Goal: Task Accomplishment & Management: Manage account settings

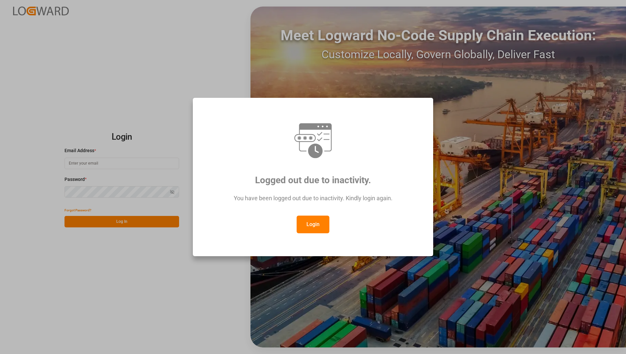
click at [308, 225] on button "Login" at bounding box center [313, 225] width 33 height 18
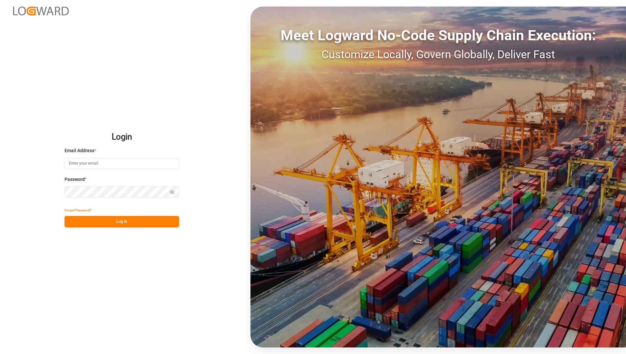
click at [144, 163] on input at bounding box center [121, 163] width 115 height 11
type input "[EMAIL_ADDRESS][PERSON_NAME][DOMAIN_NAME]"
click at [132, 184] on div "Password * Show password" at bounding box center [121, 190] width 115 height 29
click at [139, 267] on div "Login Email Address * [EMAIL_ADDRESS][PERSON_NAME][DOMAIN_NAME] Password * Show…" at bounding box center [313, 177] width 626 height 354
click at [133, 223] on button "Log In" at bounding box center [121, 221] width 115 height 11
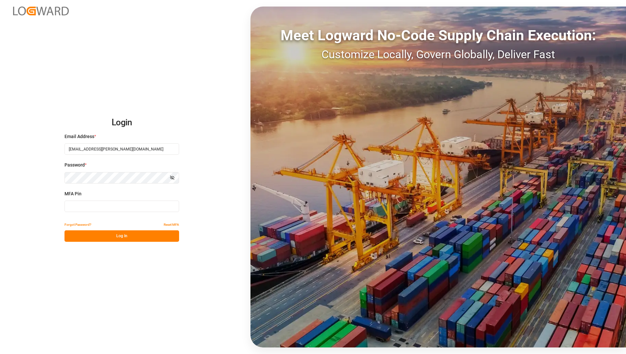
click at [131, 207] on input at bounding box center [121, 206] width 115 height 11
click at [131, 206] on input at bounding box center [121, 206] width 115 height 11
type input "870927"
click at [161, 237] on button "Log In" at bounding box center [121, 235] width 115 height 11
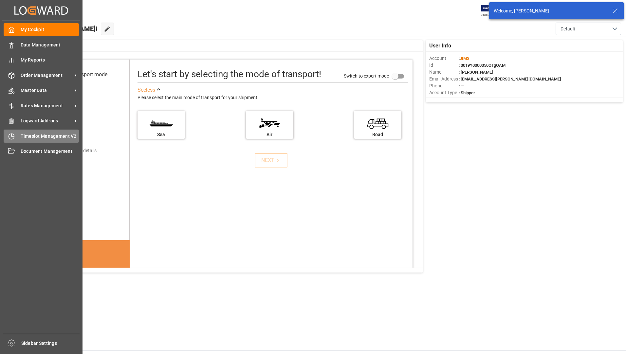
click at [36, 141] on div "Timeslot Management V2 Timeslot Management V2" at bounding box center [41, 136] width 75 height 13
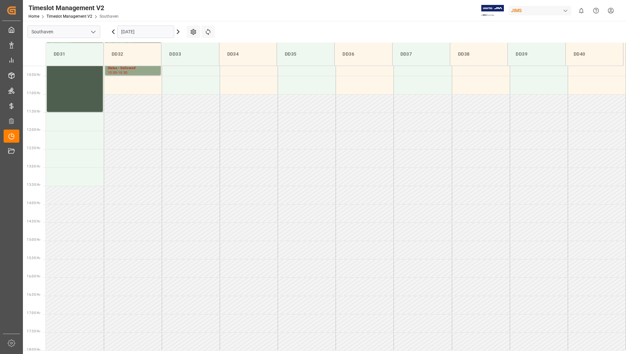
scroll to position [472, 0]
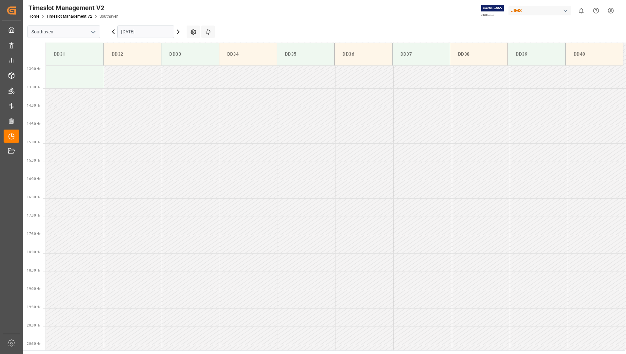
click at [161, 33] on input "[DATE]" at bounding box center [145, 32] width 57 height 12
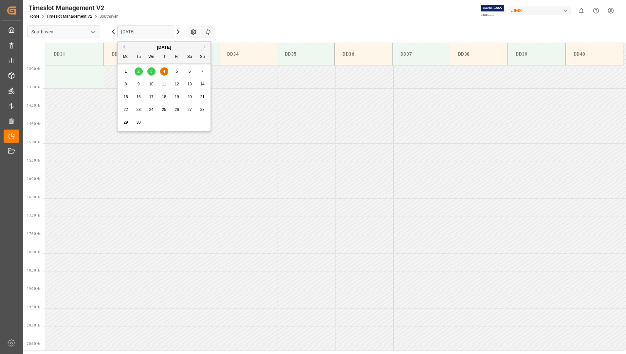
click at [176, 70] on span "5" at bounding box center [177, 71] width 2 height 5
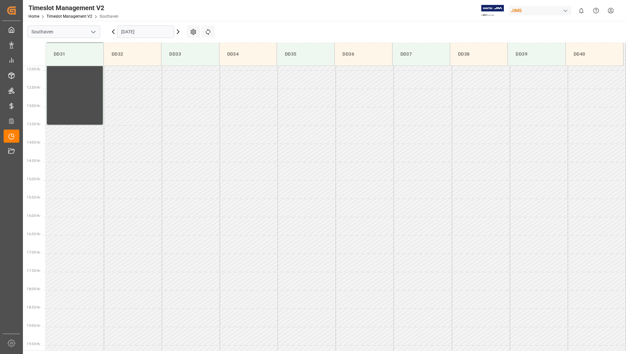
scroll to position [244, 0]
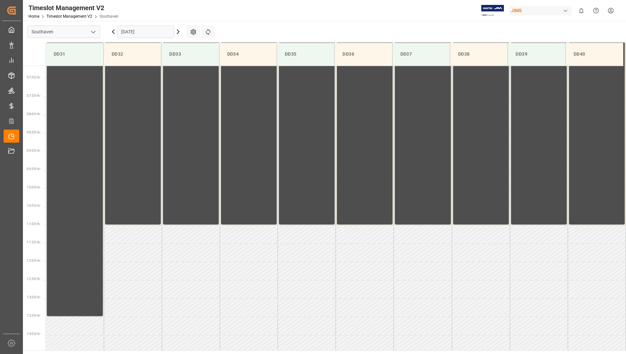
click at [144, 33] on input "[DATE]" at bounding box center [145, 32] width 57 height 12
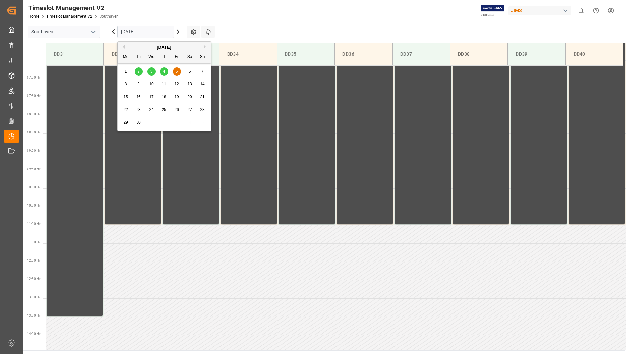
click at [138, 71] on span "2" at bounding box center [138, 71] width 2 height 5
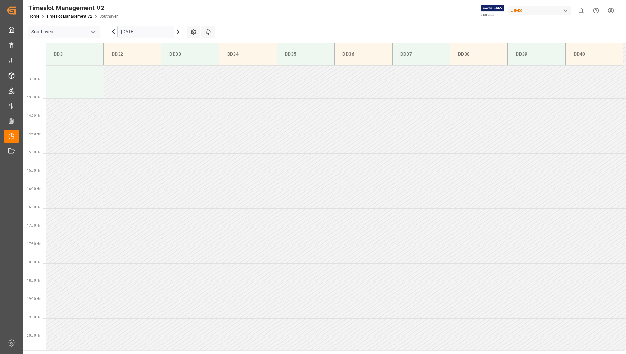
scroll to position [472, 0]
click at [158, 34] on input "[DATE]" at bounding box center [145, 32] width 57 height 12
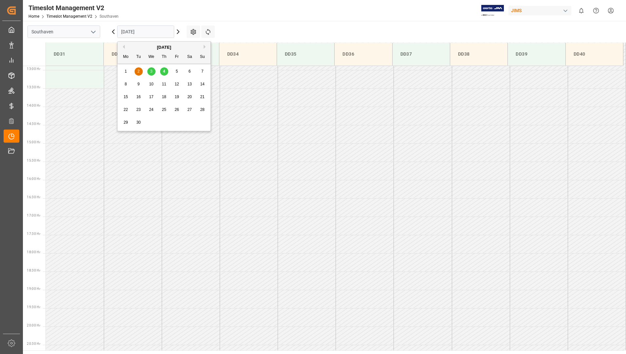
click at [137, 72] on span "2" at bounding box center [138, 71] width 2 height 5
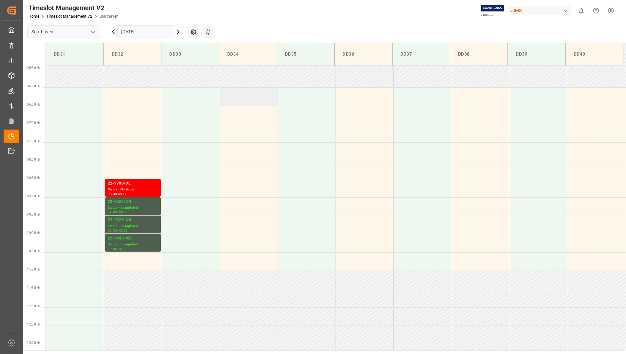
scroll to position [301, 0]
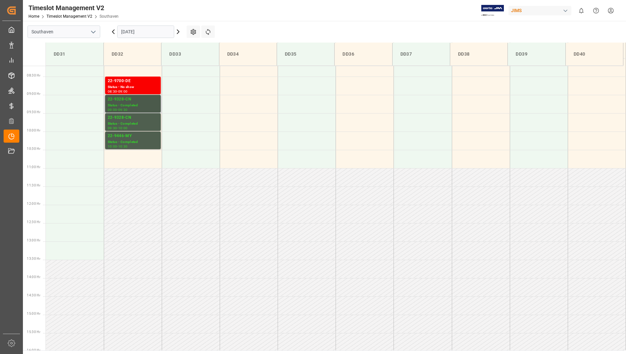
click at [124, 100] on div "22-9328-CN" at bounding box center [133, 99] width 50 height 7
click at [130, 123] on div "Status - Completed" at bounding box center [133, 124] width 50 height 6
click at [129, 139] on div "22-9446-MY" at bounding box center [133, 136] width 50 height 7
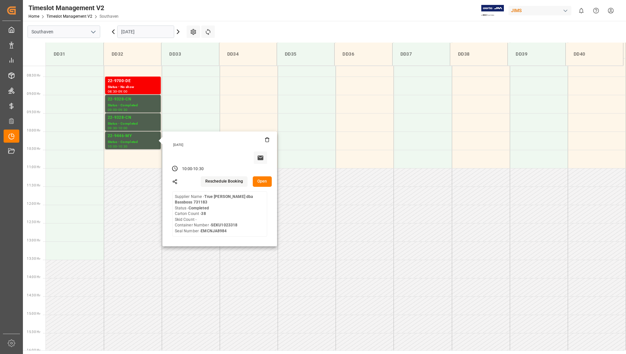
click at [147, 28] on input "[DATE]" at bounding box center [145, 32] width 57 height 12
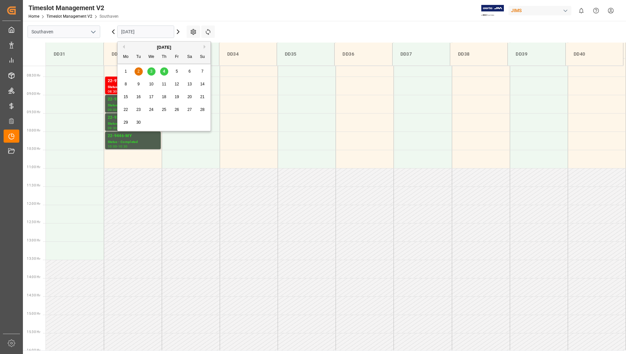
click at [151, 69] on div "3" at bounding box center [151, 72] width 8 height 8
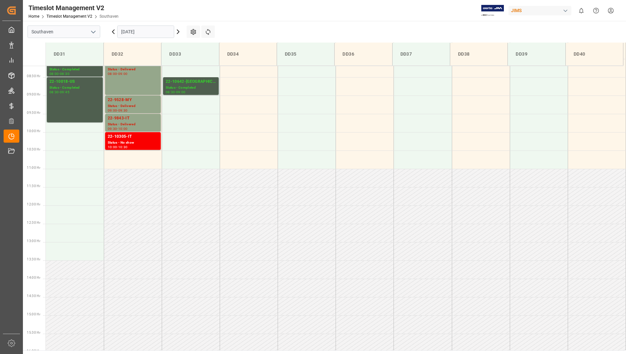
scroll to position [276, 0]
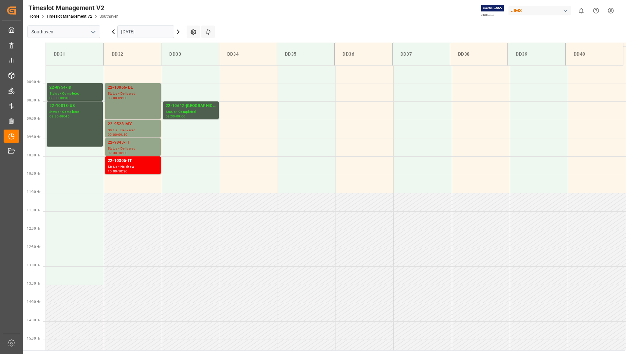
click at [143, 102] on div "22-10066-DE Status - Delivered 08:00 - 09:00" at bounding box center [133, 100] width 50 height 33
click at [141, 132] on div "Status - Delivered" at bounding box center [133, 131] width 50 height 6
click at [139, 152] on div "09:30 - 10:00" at bounding box center [133, 154] width 50 height 4
click at [85, 95] on div "Status - Completed" at bounding box center [74, 94] width 51 height 6
click at [68, 115] on div "09:45" at bounding box center [64, 116] width 9 height 3
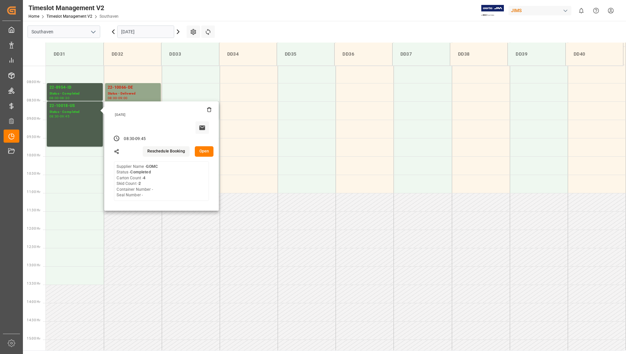
click at [203, 151] on button "Open" at bounding box center [204, 151] width 19 height 10
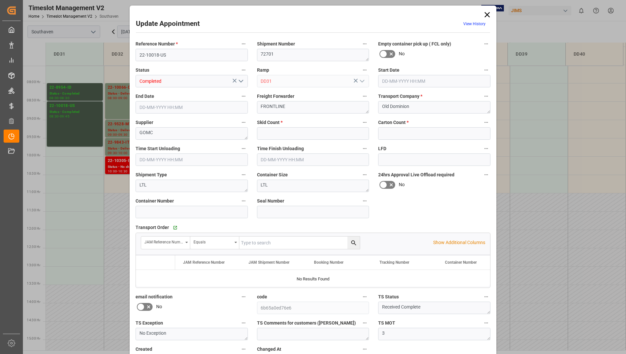
type input "2"
type input "4"
type input "[DATE] 08:30"
type input "[DATE] 09:45"
type input "[DATE] 16:30"
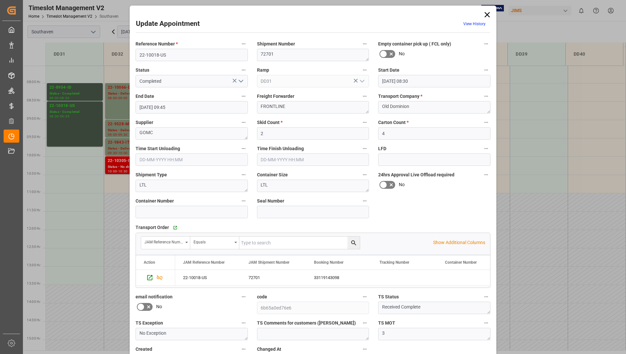
click at [485, 15] on icon at bounding box center [486, 14] width 5 height 5
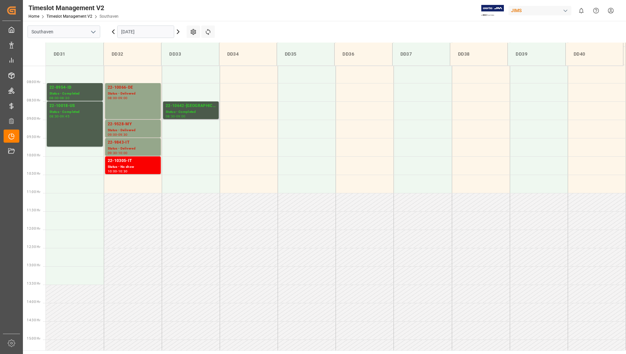
click at [175, 113] on div "Status - Completed" at bounding box center [191, 112] width 50 height 6
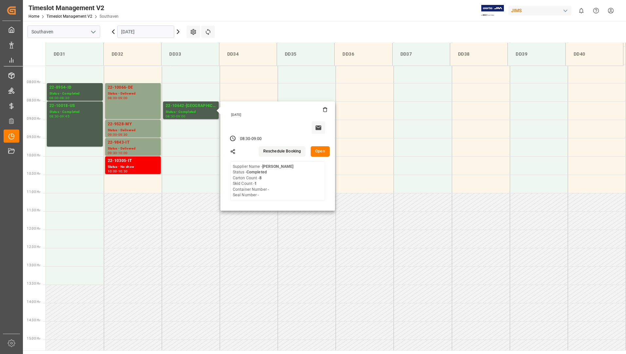
click at [325, 153] on button "Open" at bounding box center [320, 151] width 19 height 10
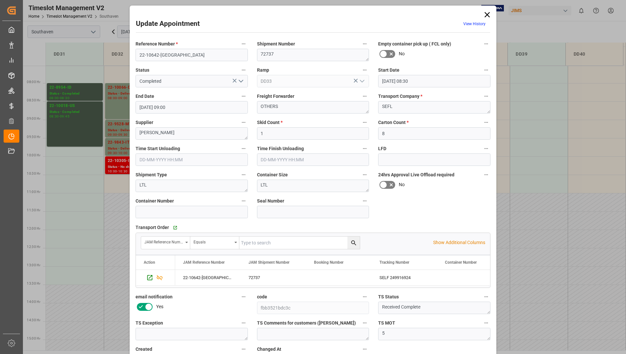
click at [487, 12] on icon at bounding box center [486, 14] width 9 height 9
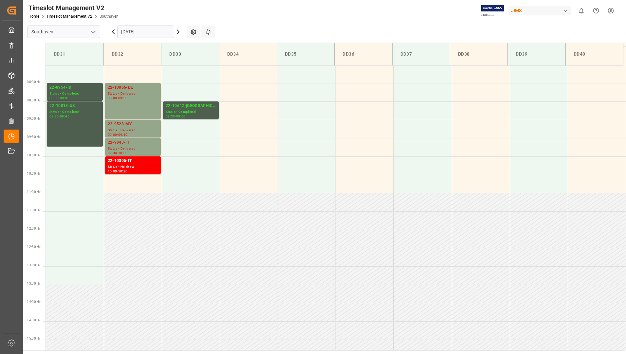
click at [147, 31] on input "[DATE]" at bounding box center [145, 32] width 57 height 12
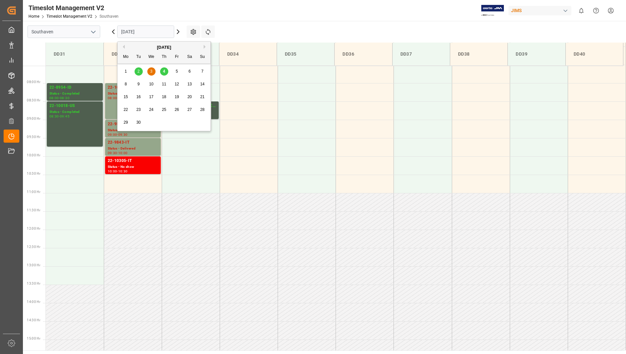
click at [165, 69] on span "4" at bounding box center [164, 71] width 2 height 5
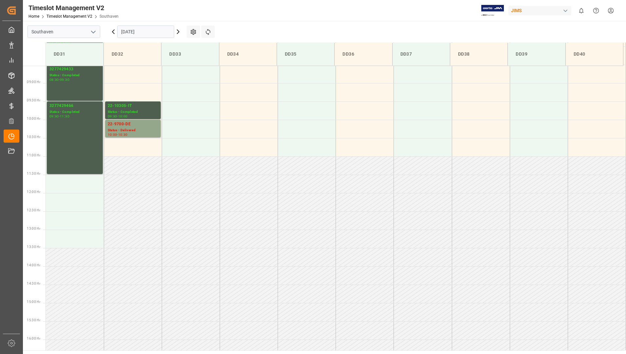
scroll to position [182, 0]
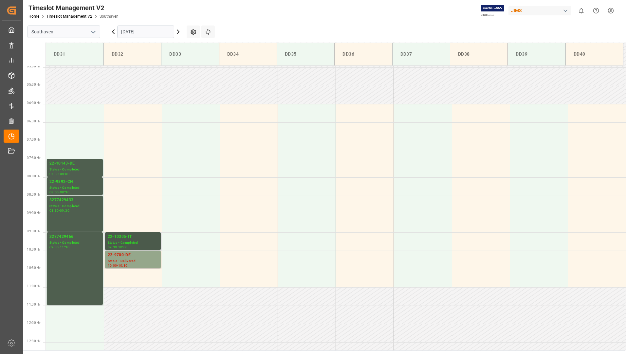
click at [137, 240] on div "22-10305-IT" at bounding box center [133, 237] width 50 height 7
click at [133, 258] on div "22-9700-DE" at bounding box center [133, 255] width 50 height 7
click at [67, 173] on div "08:00" at bounding box center [64, 174] width 9 height 3
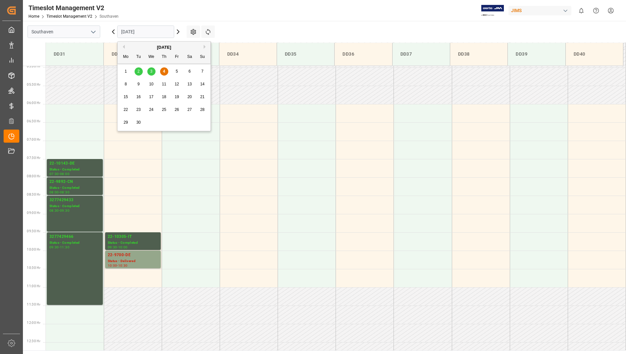
click at [165, 30] on input "[DATE]" at bounding box center [145, 32] width 57 height 12
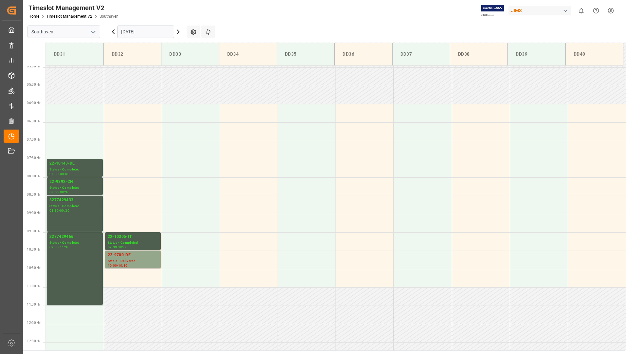
click at [179, 32] on icon at bounding box center [178, 32] width 2 height 4
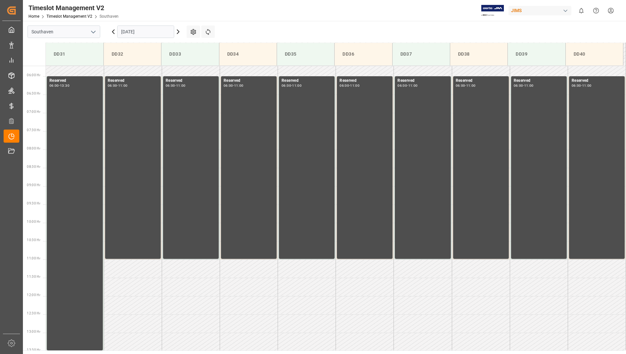
scroll to position [116, 0]
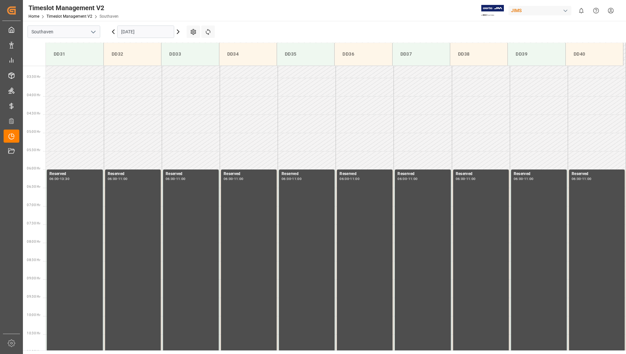
click at [178, 32] on icon at bounding box center [178, 32] width 2 height 4
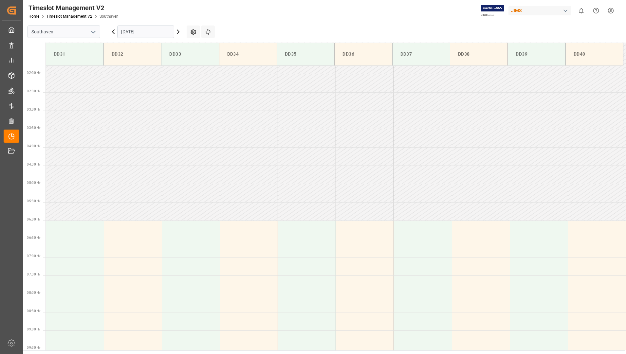
scroll to position [65, 0]
click at [157, 36] on input "[DATE]" at bounding box center [145, 32] width 57 height 12
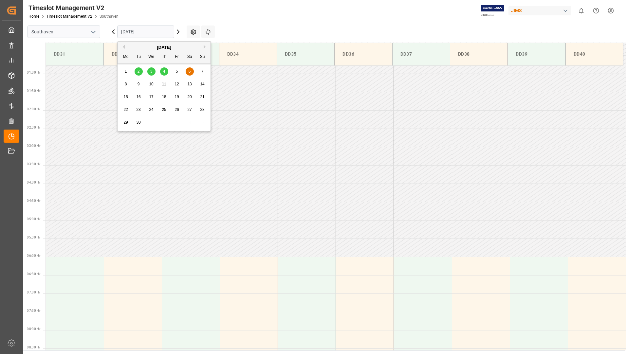
scroll to position [0, 0]
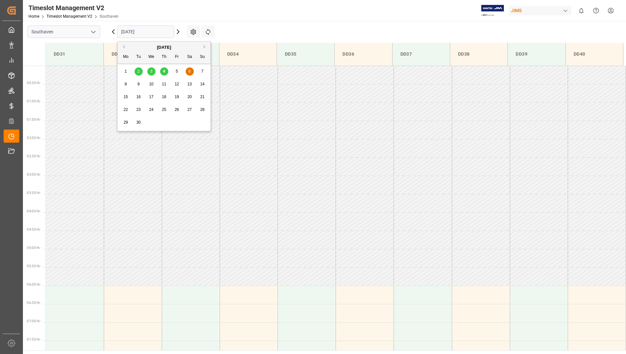
click at [288, 141] on td at bounding box center [307, 148] width 58 height 18
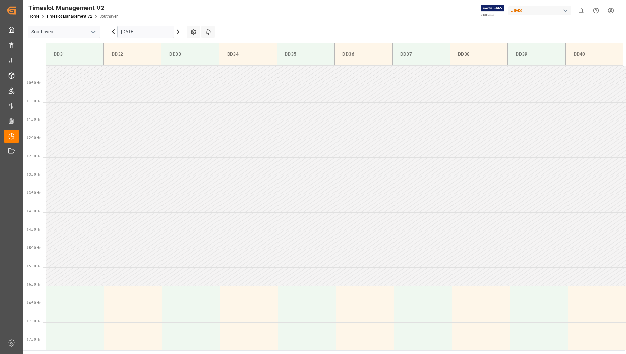
click at [150, 32] on input "[DATE]" at bounding box center [145, 32] width 57 height 12
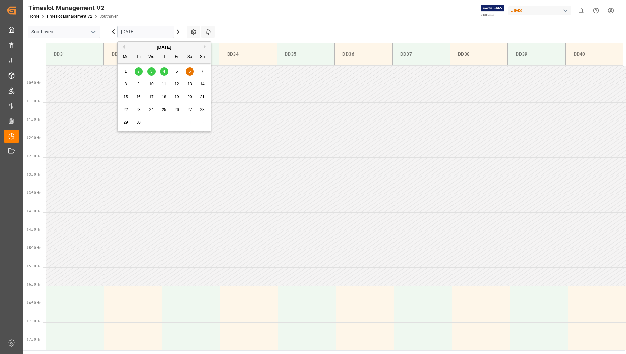
click at [129, 84] on div "8" at bounding box center [126, 85] width 8 height 8
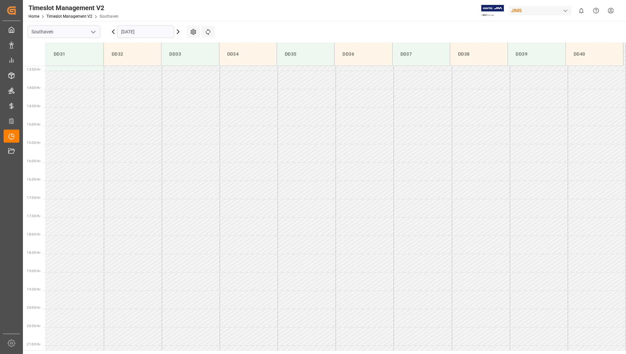
scroll to position [509, 0]
